Goal: Register for event/course

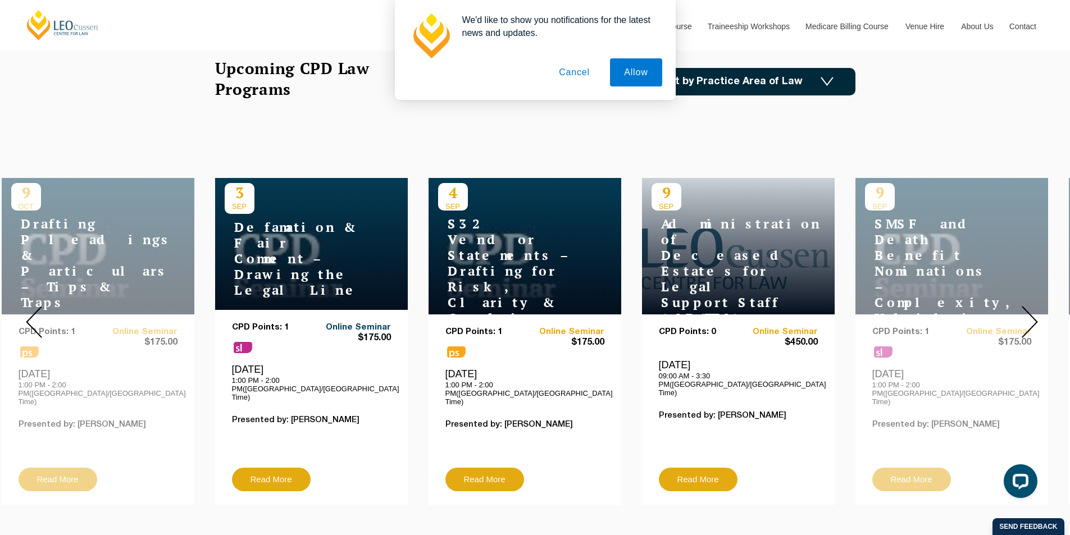
scroll to position [393, 0]
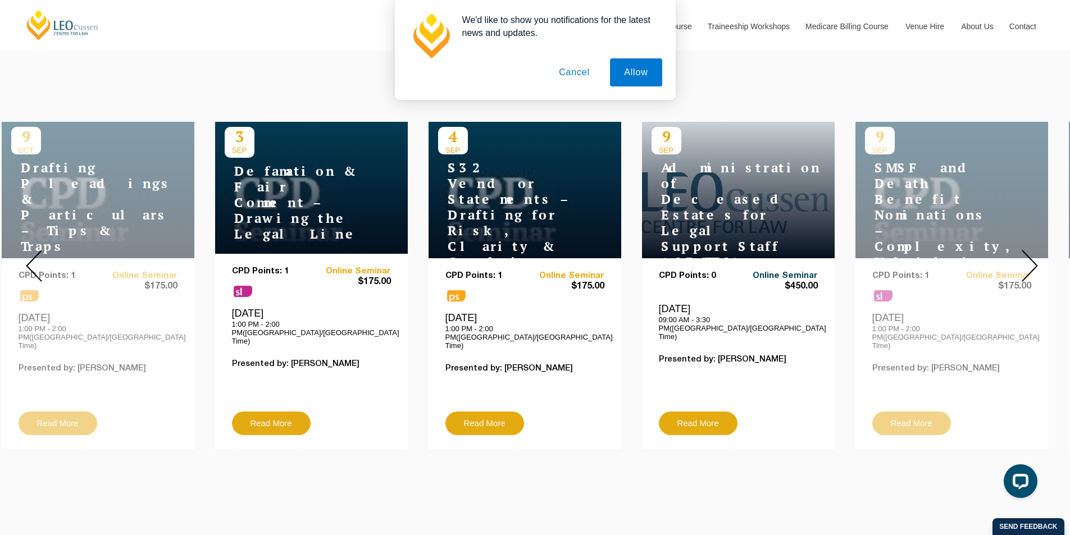
click at [745, 271] on link "Online Seminar" at bounding box center [778, 276] width 80 height 10
click at [241, 45] on div "We'd like to show you notifications for the latest news and updates. Allow Canc…" at bounding box center [535, 50] width 1070 height 100
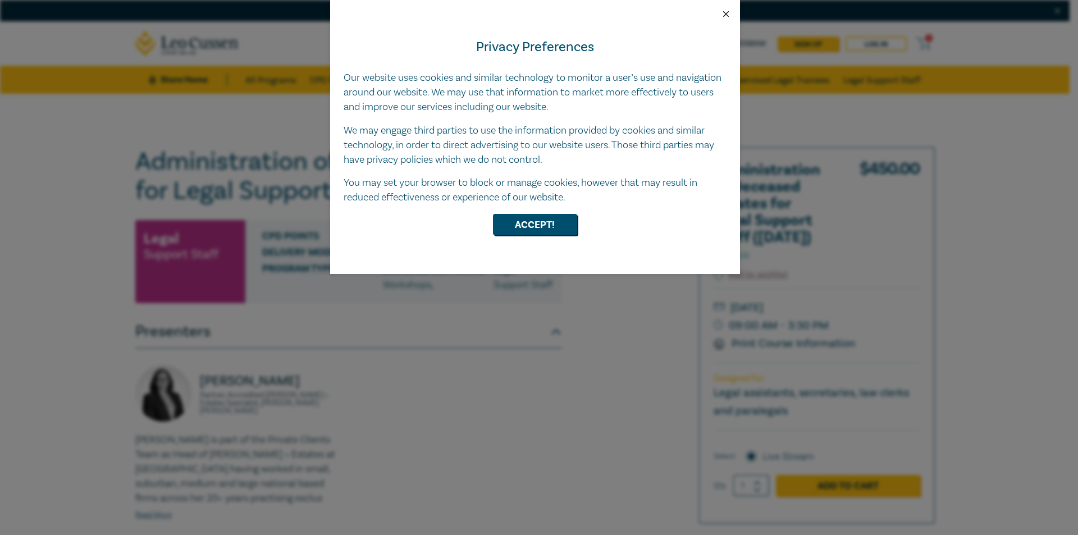
click at [725, 13] on button "Close" at bounding box center [726, 14] width 10 height 10
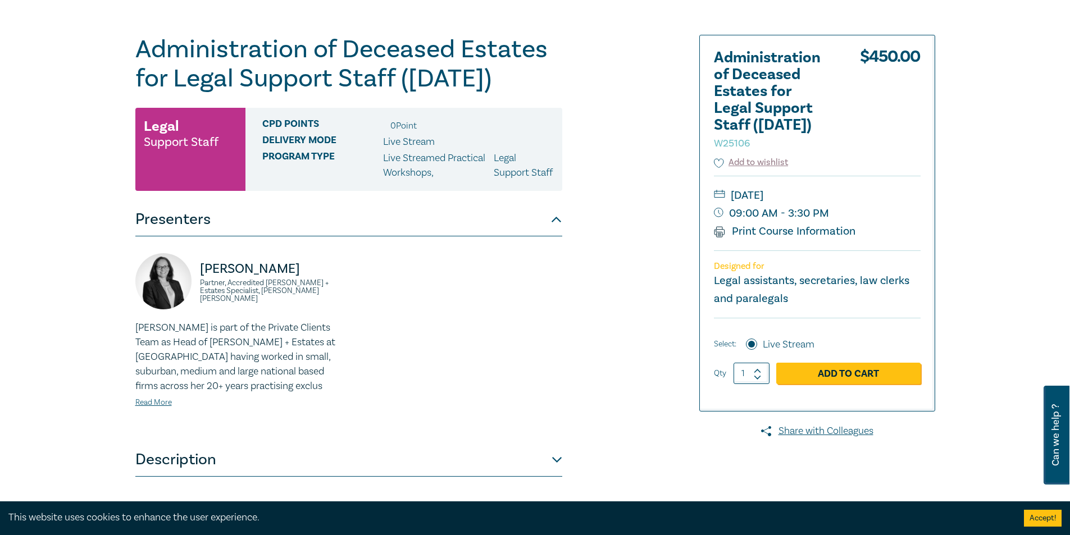
scroll to position [168, 0]
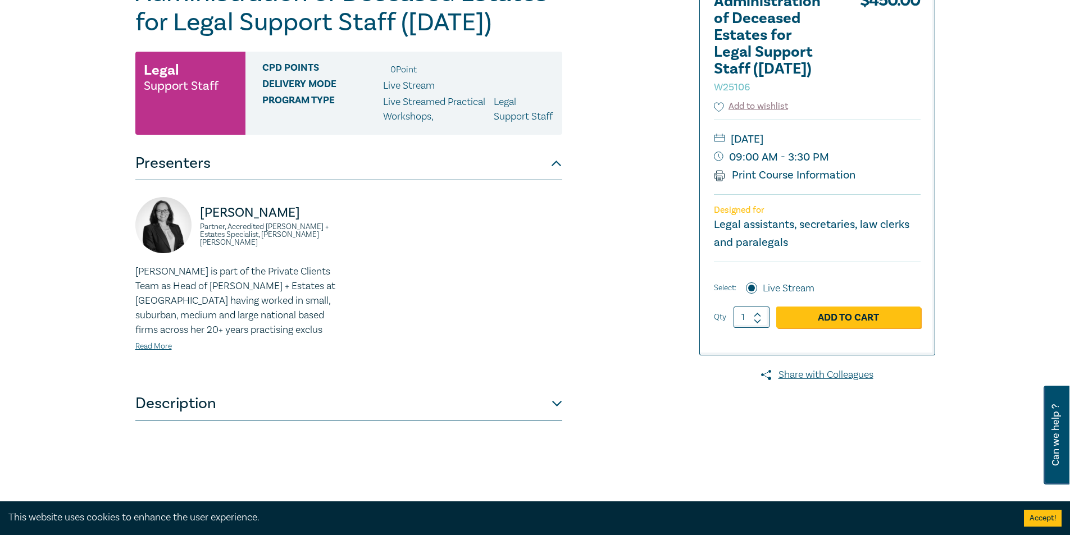
click at [553, 419] on button "Description" at bounding box center [348, 404] width 427 height 34
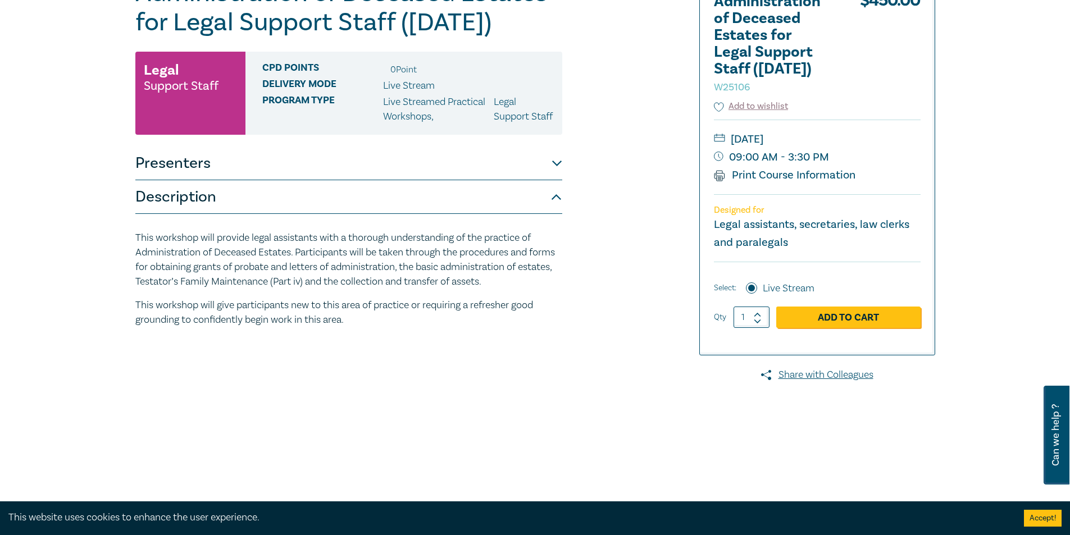
scroll to position [0, 0]
